Goal: Task Accomplishment & Management: Complete application form

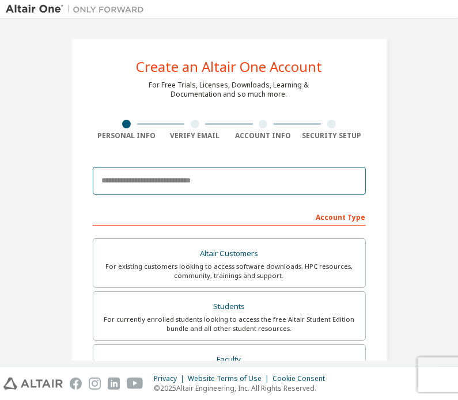
click at [199, 181] on input "email" at bounding box center [229, 181] width 273 height 28
type input "**********"
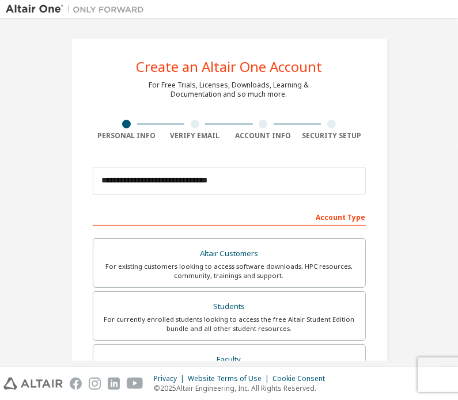
click at [323, 216] on div "Account Type" at bounding box center [229, 216] width 273 height 18
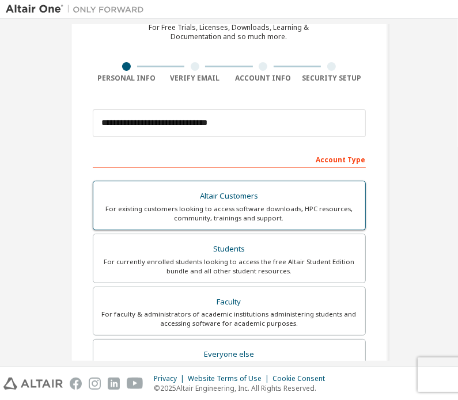
scroll to position [59, 0]
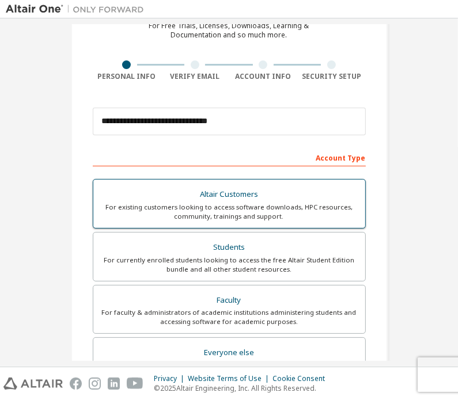
click at [199, 256] on div "For currently enrolled students looking to access the free Altair Student Editi…" at bounding box center [229, 265] width 258 height 18
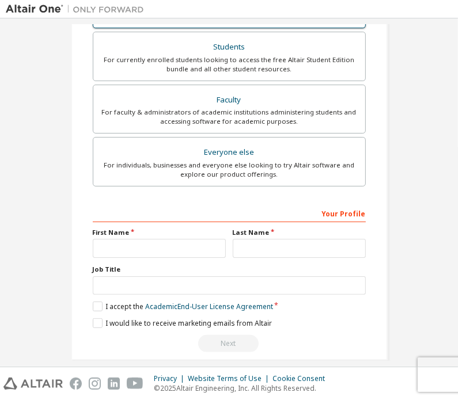
scroll to position [260, 0]
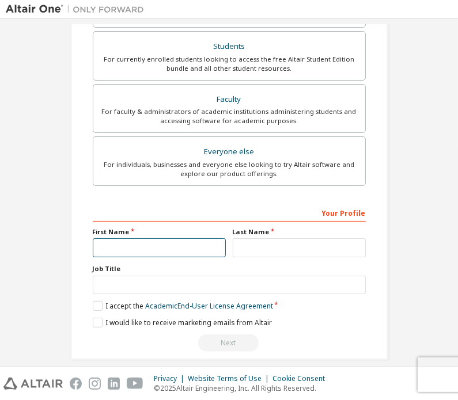
click at [172, 244] on input "text" at bounding box center [159, 248] width 133 height 19
type input "**********"
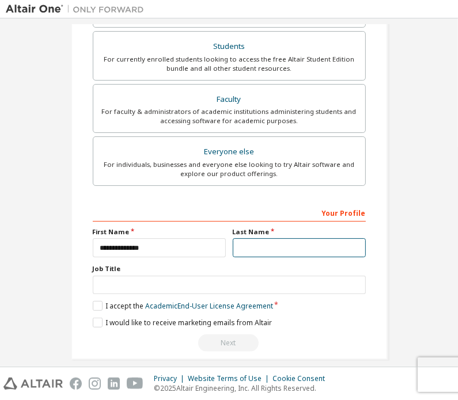
click at [235, 241] on input "text" at bounding box center [299, 248] width 133 height 19
type input "*******"
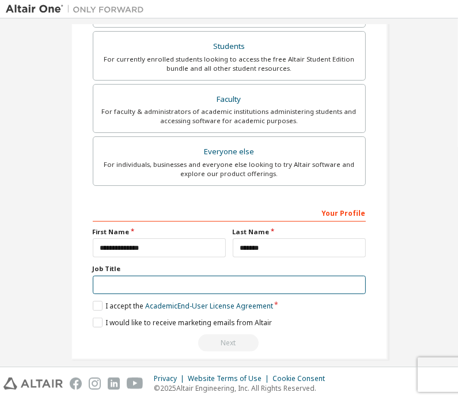
click at [224, 279] on input "text" at bounding box center [229, 285] width 273 height 19
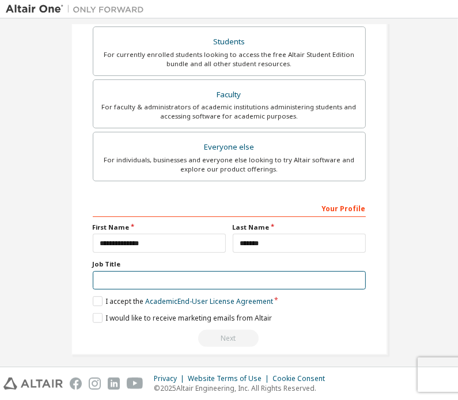
scroll to position [270, 0]
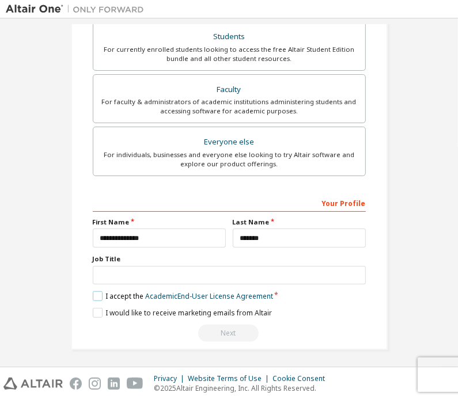
click at [94, 294] on label "I accept the Academic End-User License Agreement" at bounding box center [183, 297] width 180 height 10
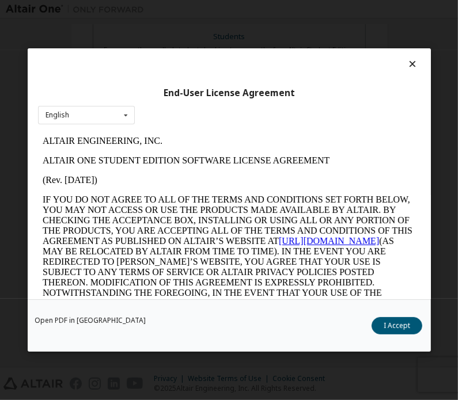
scroll to position [0, 0]
click at [392, 328] on button "I Accept" at bounding box center [396, 325] width 51 height 17
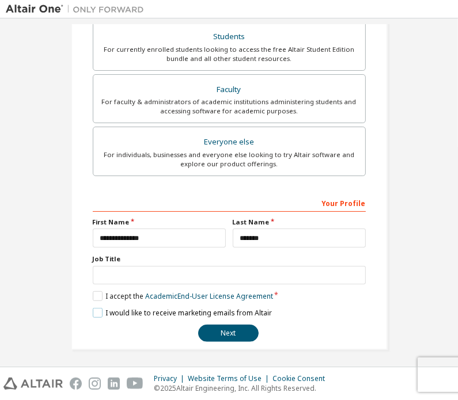
click at [99, 311] on label "I would like to receive marketing emails from Altair" at bounding box center [182, 313] width 179 height 10
click at [94, 312] on label "I would like to receive marketing emails from Altair" at bounding box center [182, 313] width 179 height 10
click at [223, 326] on button "Next" at bounding box center [228, 333] width 60 height 17
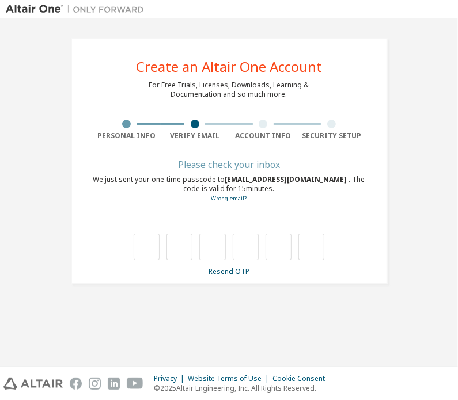
click at [199, 190] on div "We just sent your one-time passcode to [EMAIL_ADDRESS][DOMAIN_NAME] . The code …" at bounding box center [229, 189] width 273 height 28
click at [147, 248] on input "text" at bounding box center [147, 247] width 26 height 27
type input "*"
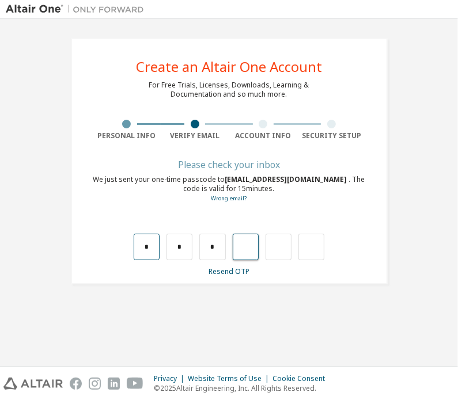
type input "*"
